Goal: Find specific page/section: Find specific page/section

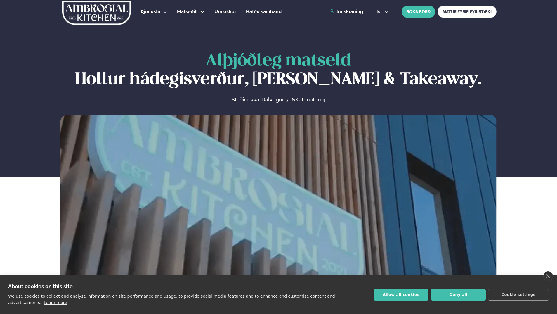
scroll to position [292, 0]
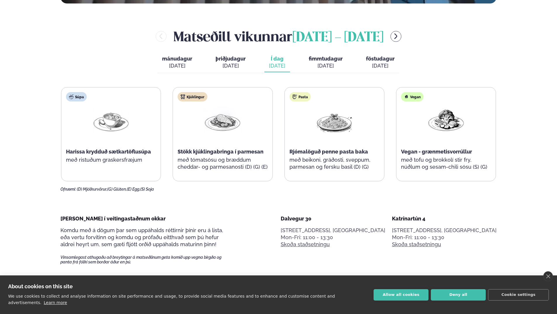
drag, startPoint x: 0, startPoint y: 91, endPoint x: 12, endPoint y: 91, distance: 11.4
